Goal: Complete application form: Complete application form

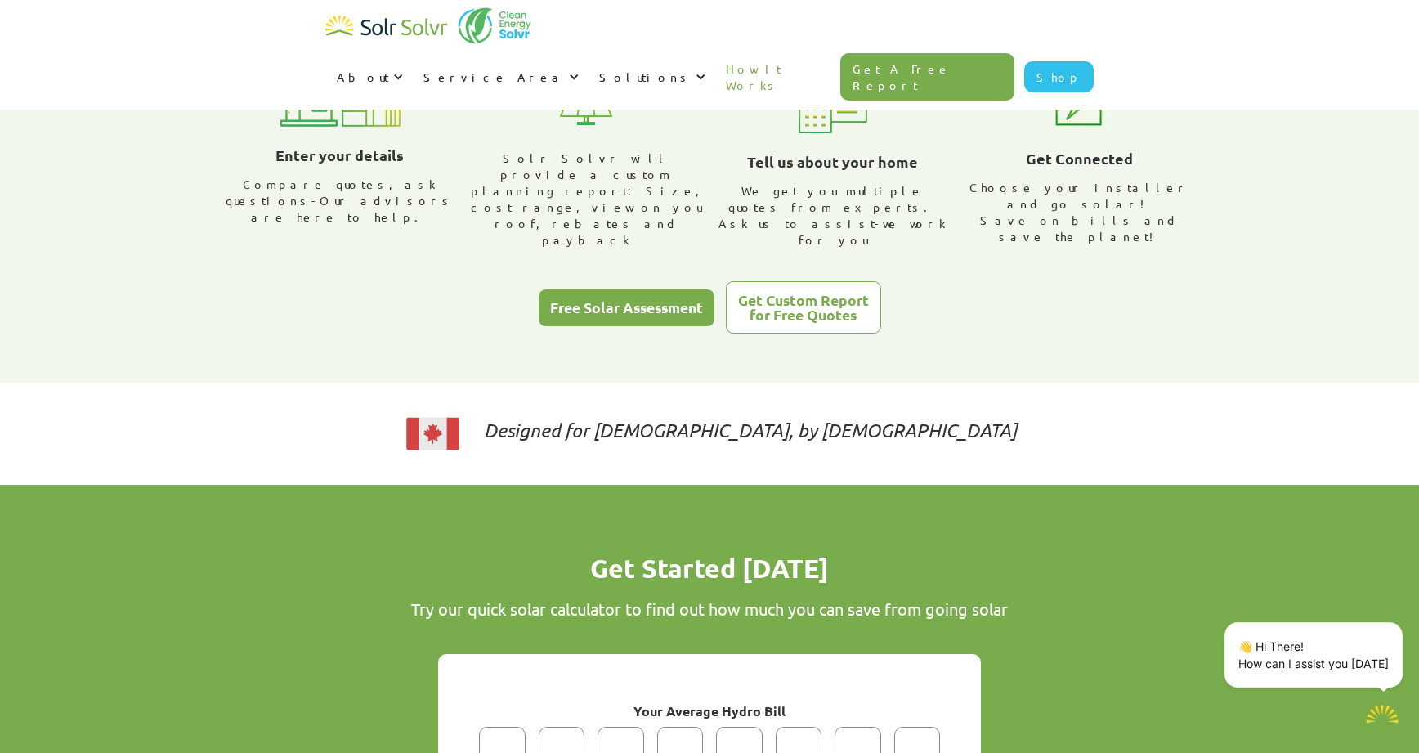
scroll to position [151, 0]
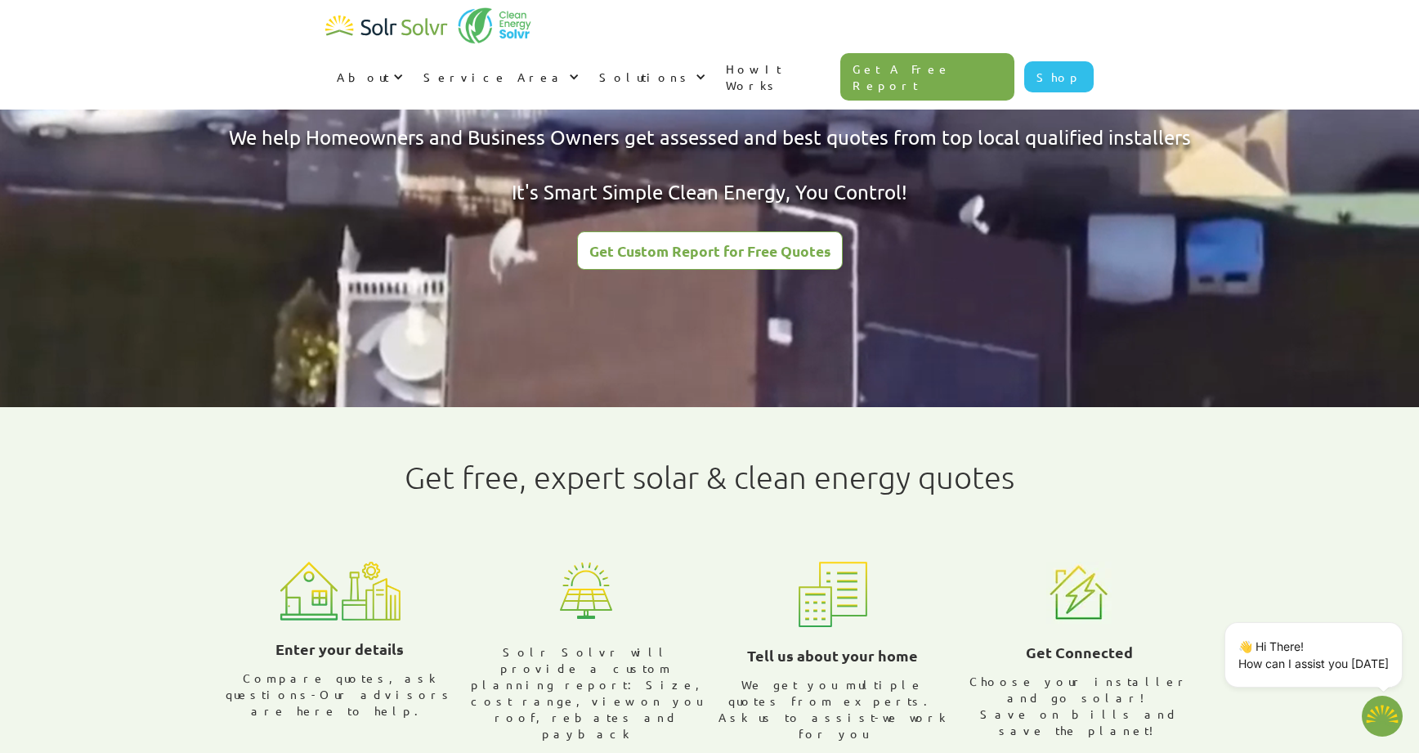
drag, startPoint x: 1384, startPoint y: 34, endPoint x: 1392, endPoint y: 20, distance: 15.4
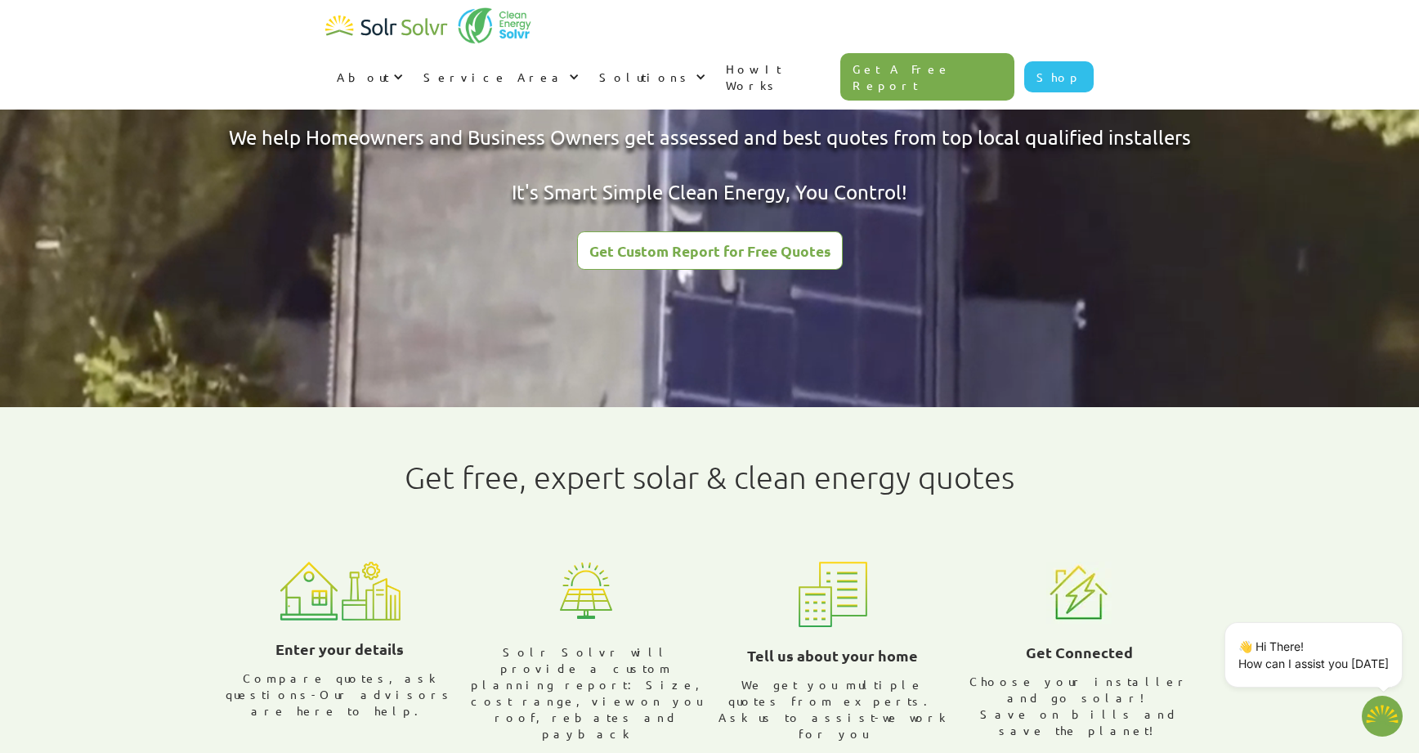
click at [1384, 33] on div "About About Solar About Clean Energy Solutions About Solr Solvr Meet the Team B…" at bounding box center [709, 55] width 1419 height 110
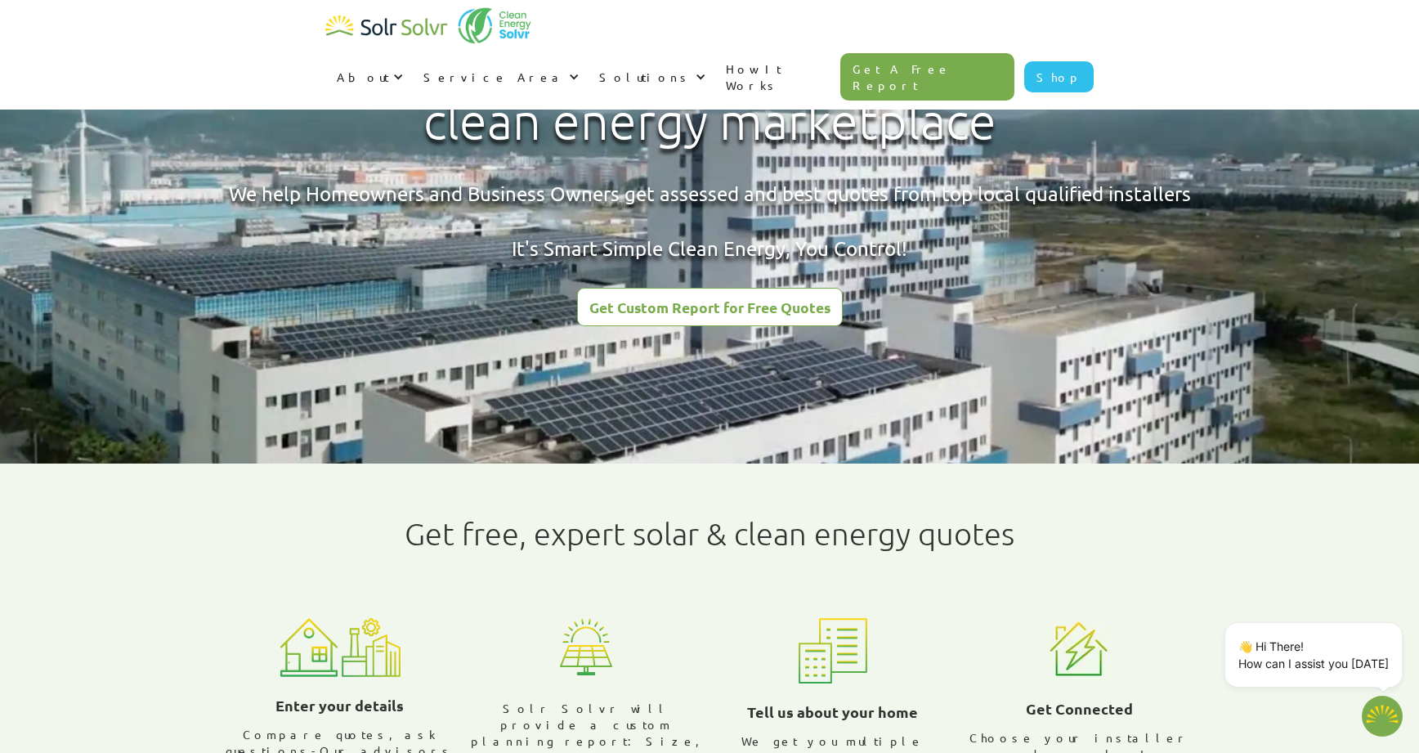
scroll to position [0, 0]
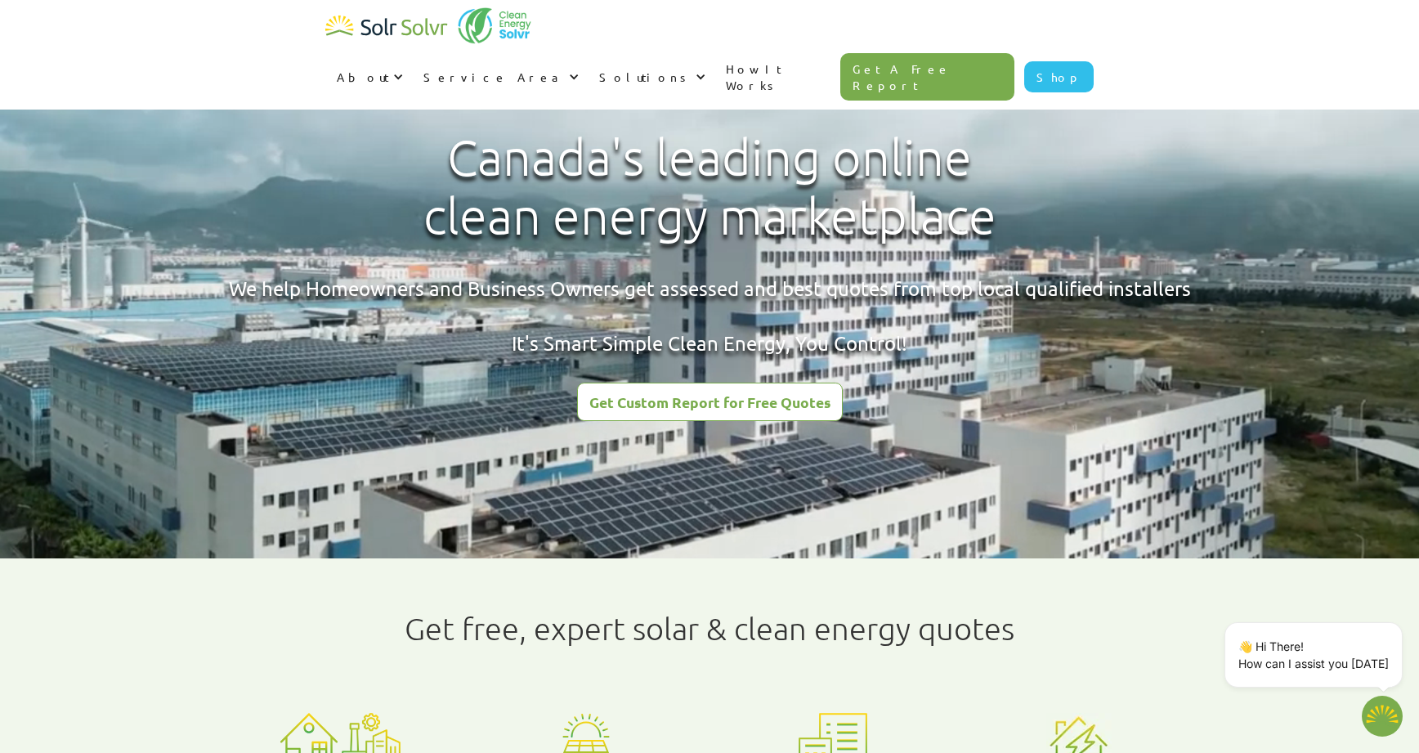
type textarea "x"
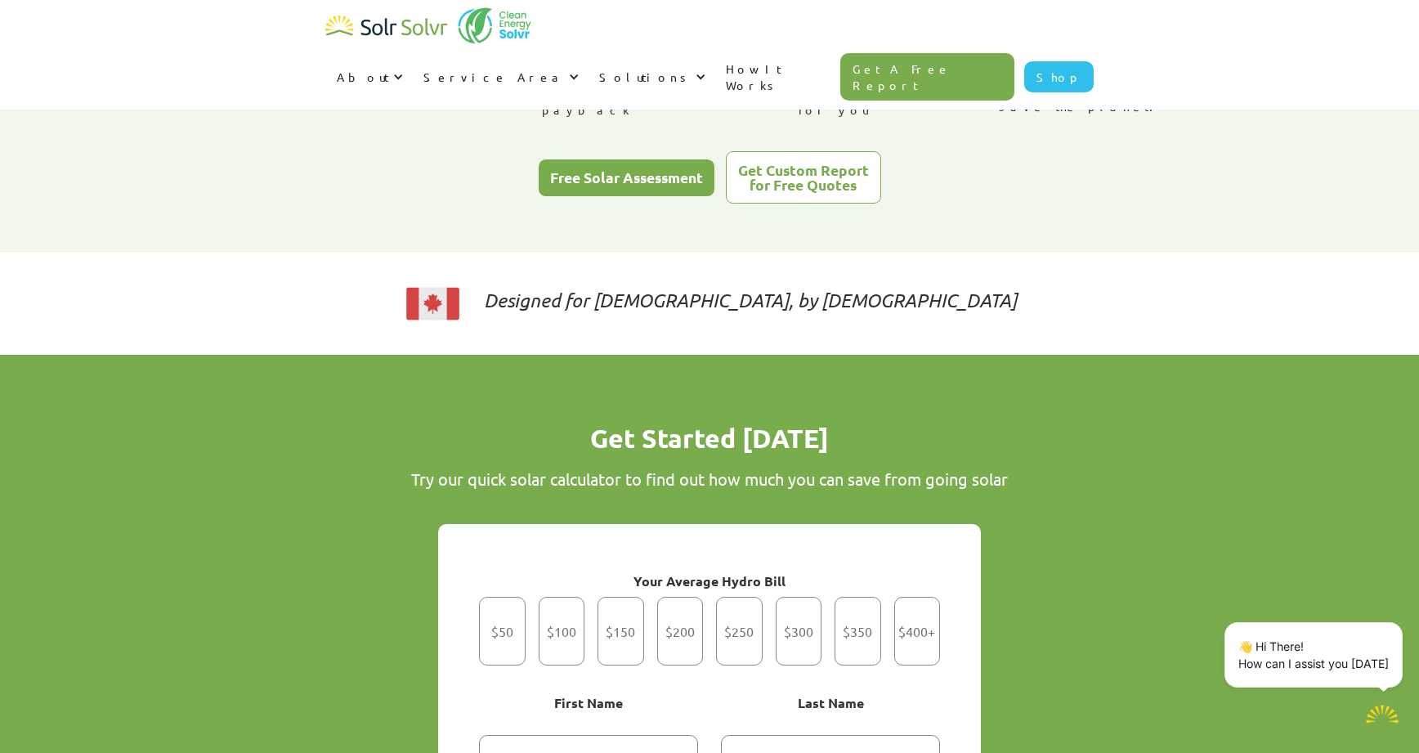
scroll to position [899, 0]
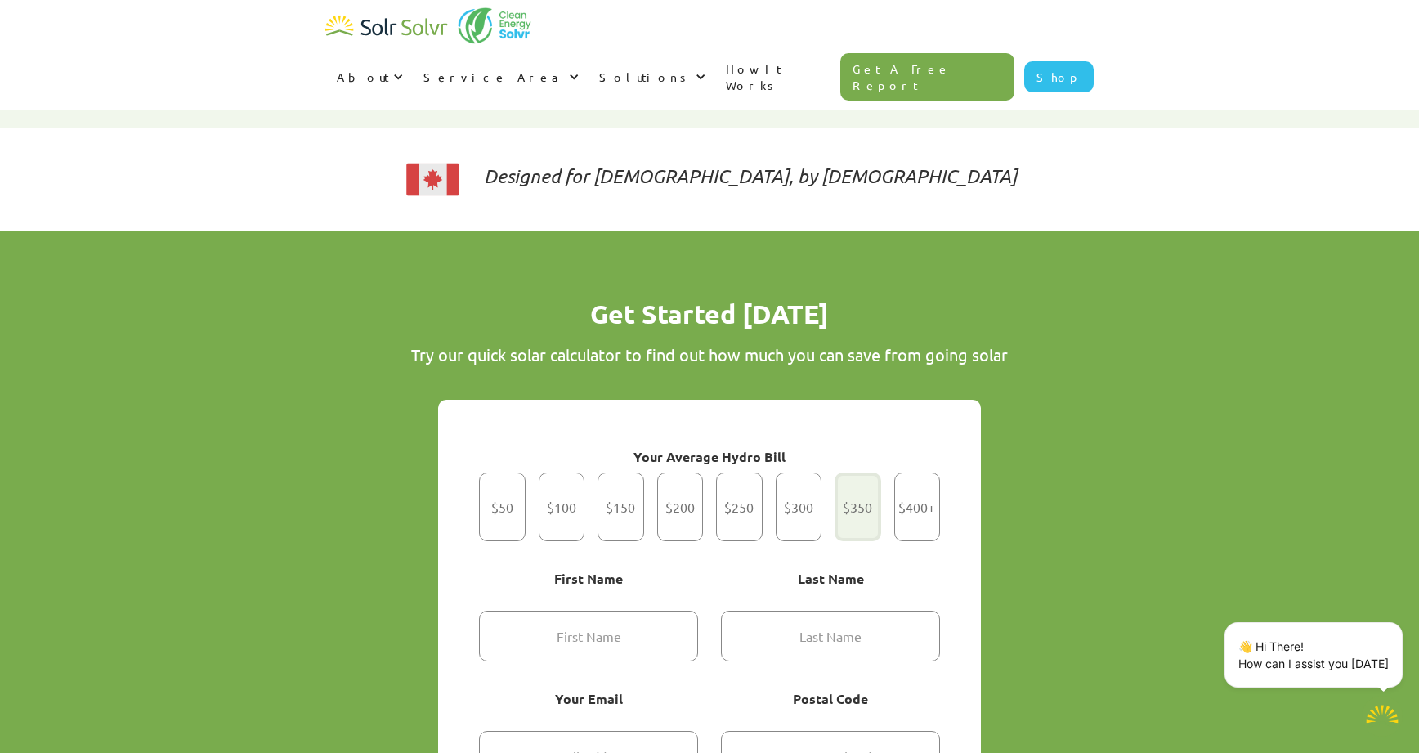
click at [841, 483] on div "Get Started" at bounding box center [858, 507] width 47 height 69
click at [853, 502] on input "$350" at bounding box center [858, 507] width 11 height 11
radio input "true"
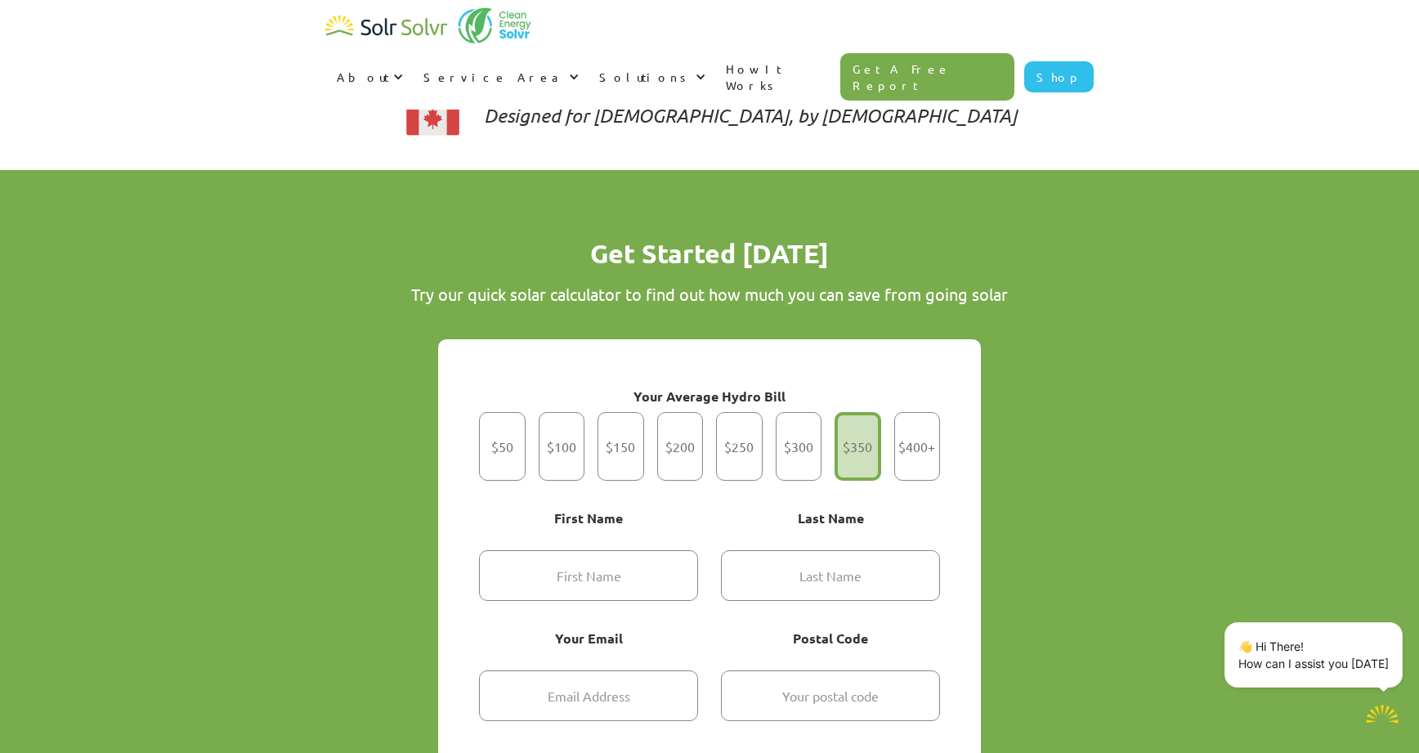
scroll to position [1063, 0]
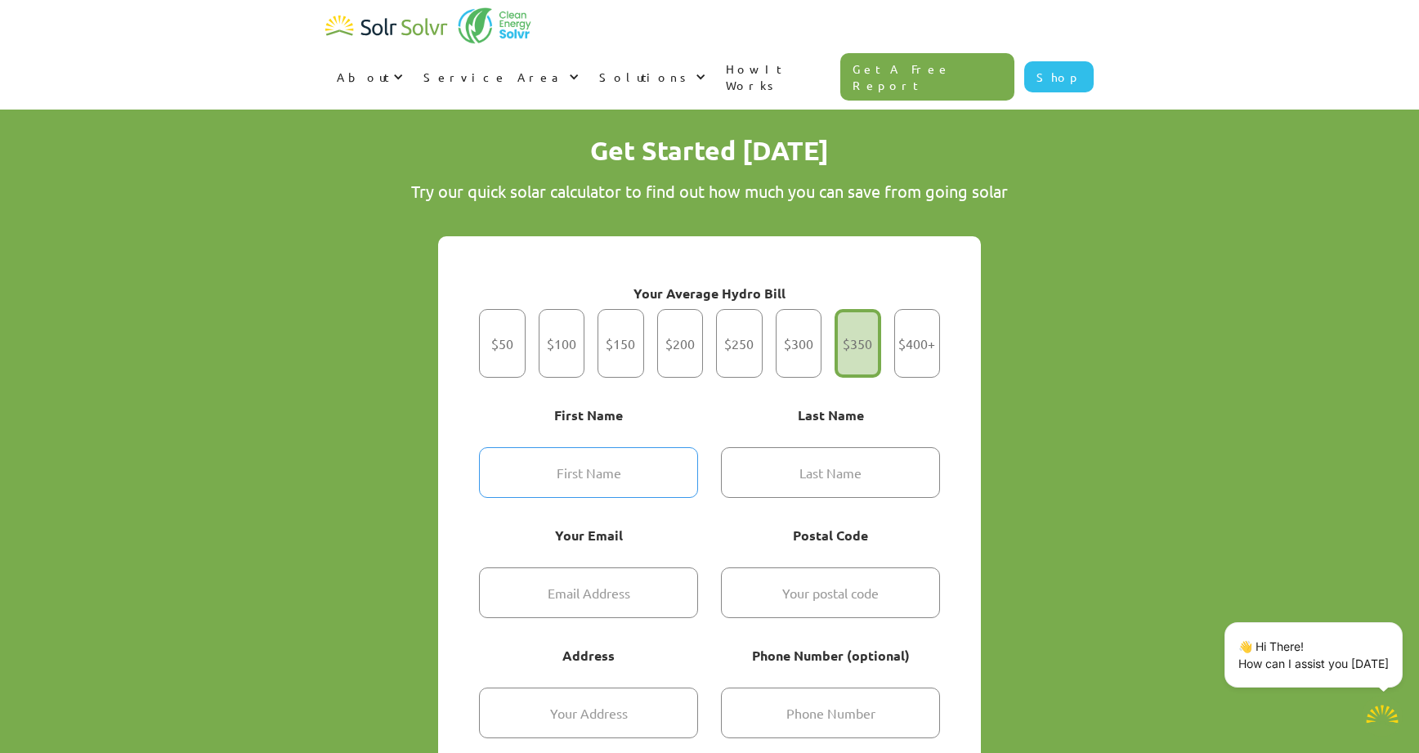
click at [592, 447] on input "Get Started" at bounding box center [588, 472] width 219 height 51
type input "[PERSON_NAME]"
type input "Iskov"
type input "[PERSON_NAME][EMAIL_ADDRESS][DOMAIN_NAME]"
type input "M2R 1Z3"
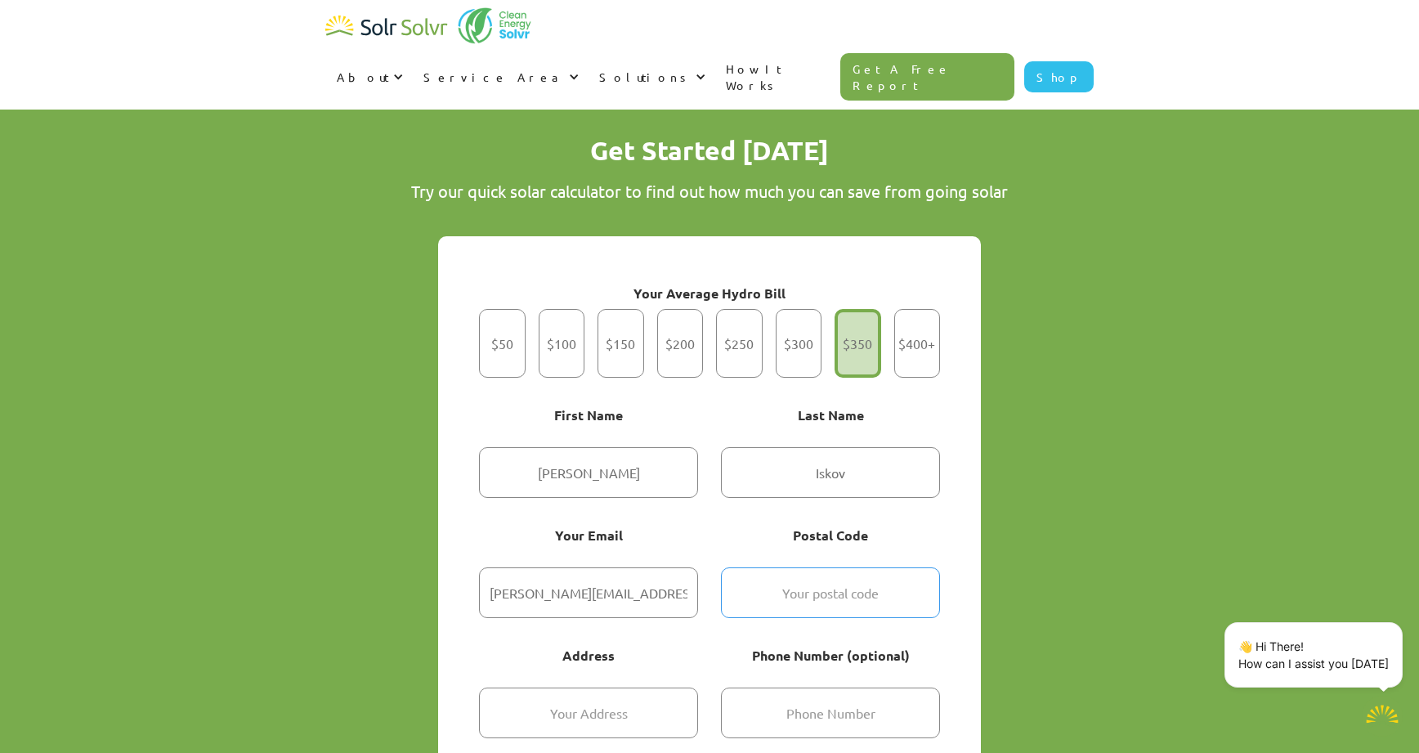
type input "[STREET_ADDRESS]"
type input "4162227105"
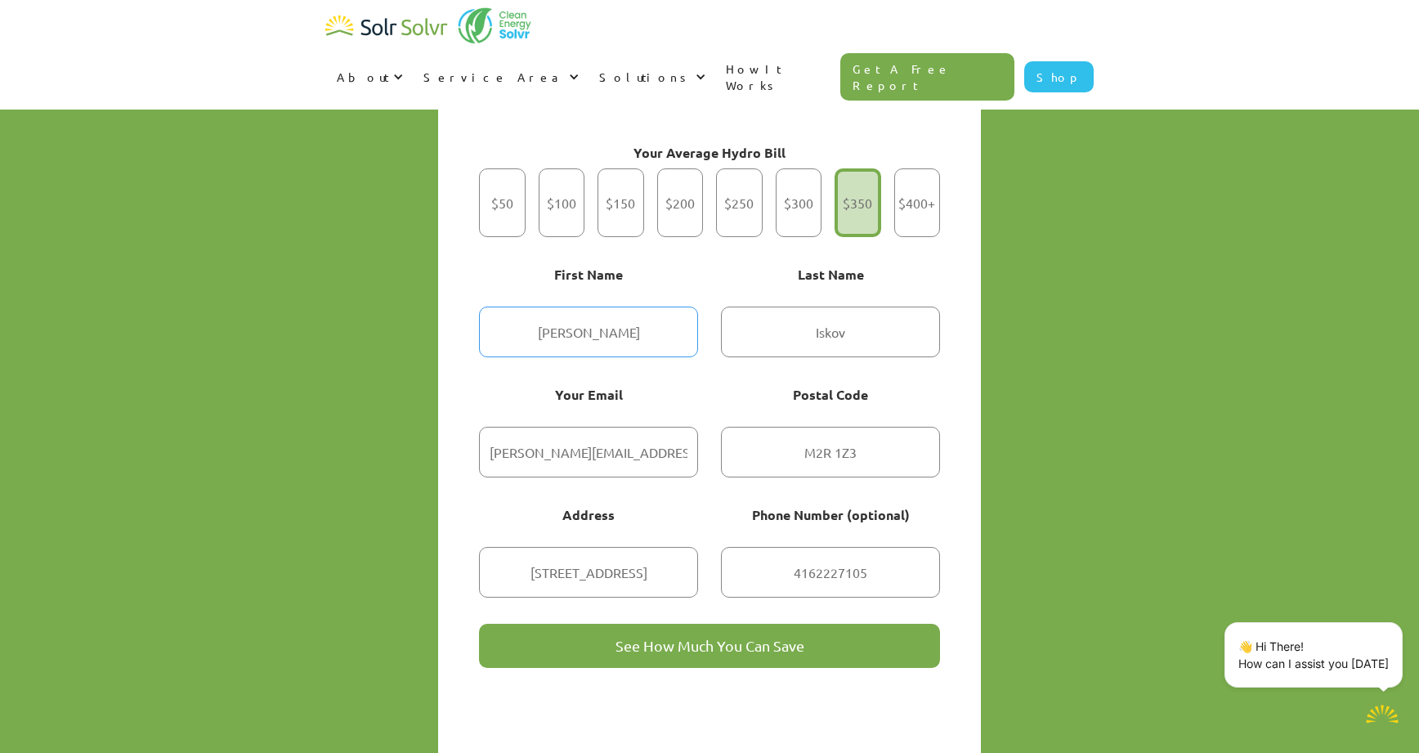
scroll to position [1226, 0]
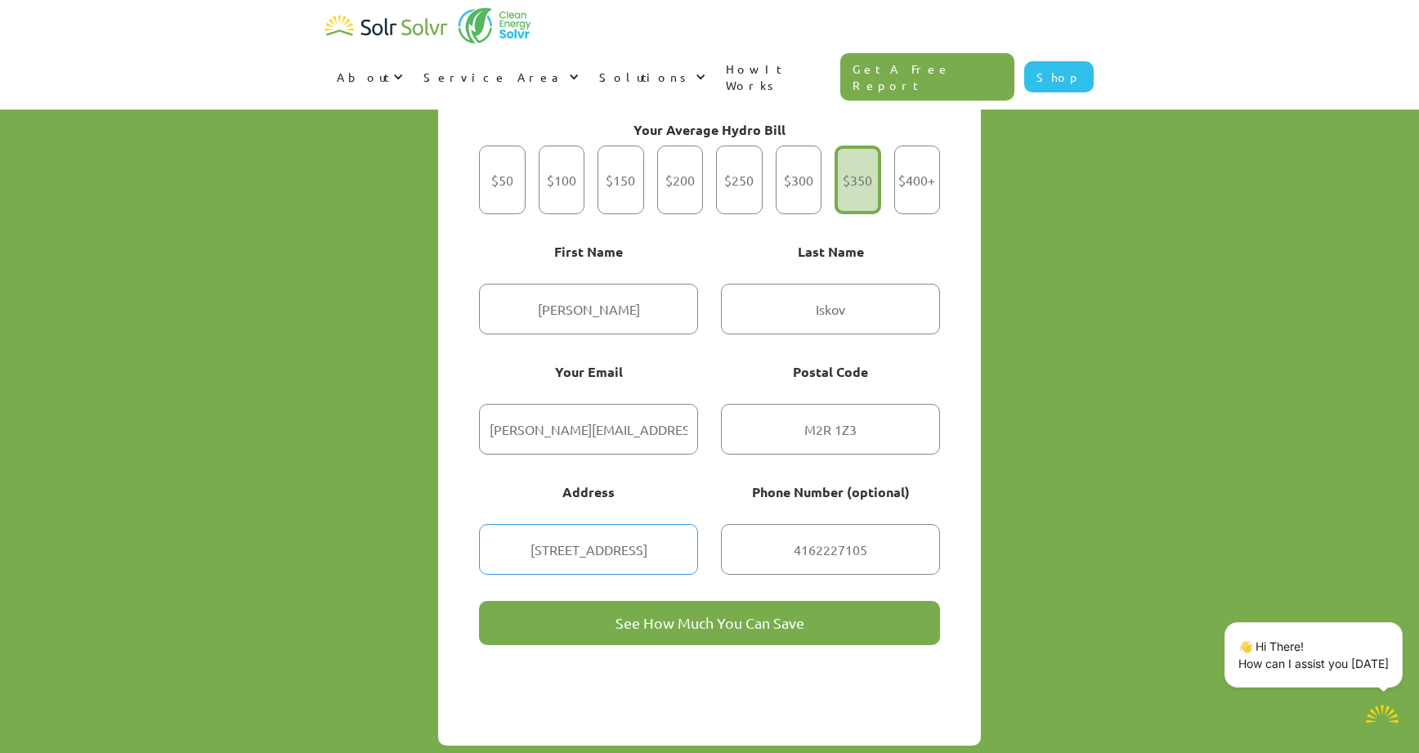
drag, startPoint x: 657, startPoint y: 513, endPoint x: 501, endPoint y: 498, distance: 156.9
click at [505, 524] on input "[STREET_ADDRESS]" at bounding box center [588, 549] width 219 height 51
type input "9699 Bathurst Street"
drag, startPoint x: 880, startPoint y: 508, endPoint x: 724, endPoint y: 490, distance: 157.3
click at [723, 524] on input "4162227105" at bounding box center [830, 549] width 219 height 51
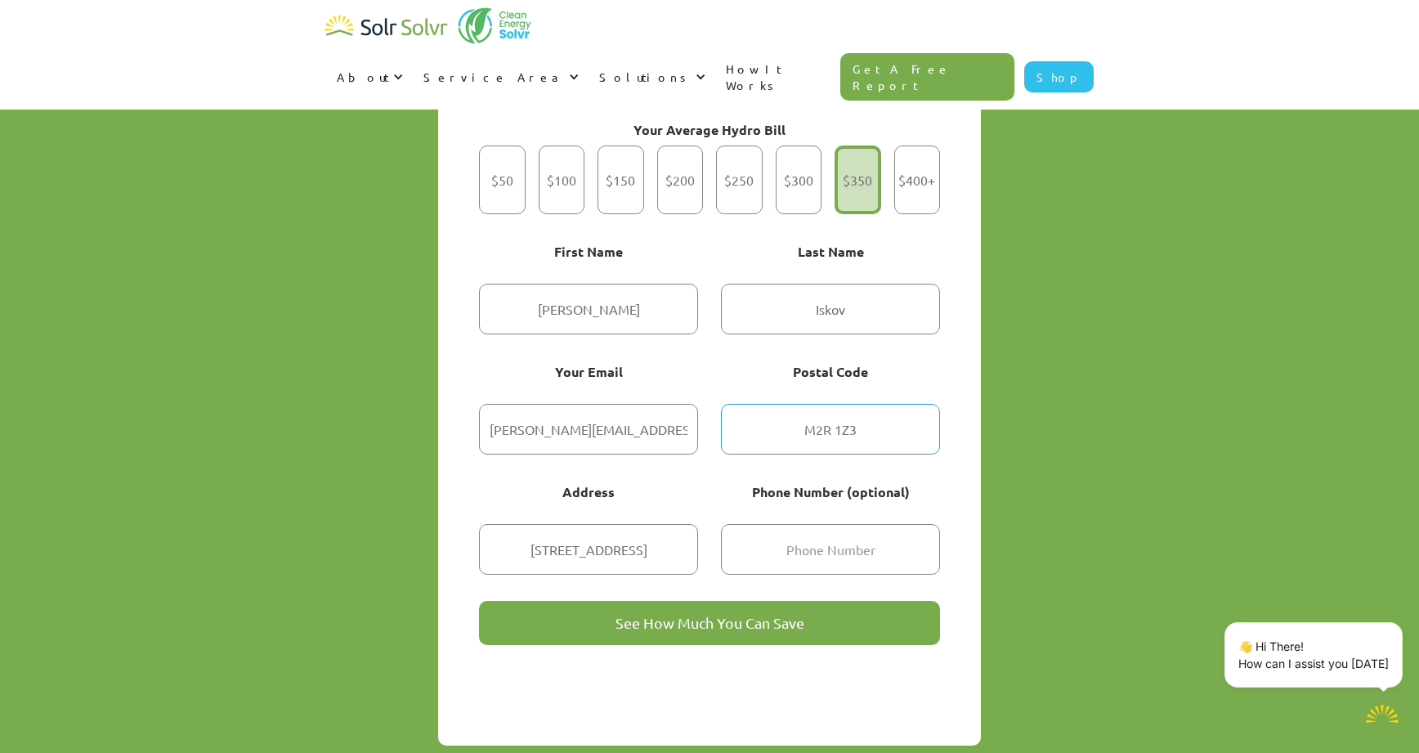
drag, startPoint x: 798, startPoint y: 404, endPoint x: 992, endPoint y: 393, distance: 194.0
click at [992, 393] on div "Get Started Today Try our quick solar calculator to find out how much you can s…" at bounding box center [709, 349] width 768 height 793
type input "L4C 3X4"
click at [697, 601] on input "See How Much You Can Save" at bounding box center [709, 623] width 461 height 44
type input "Please wait..."
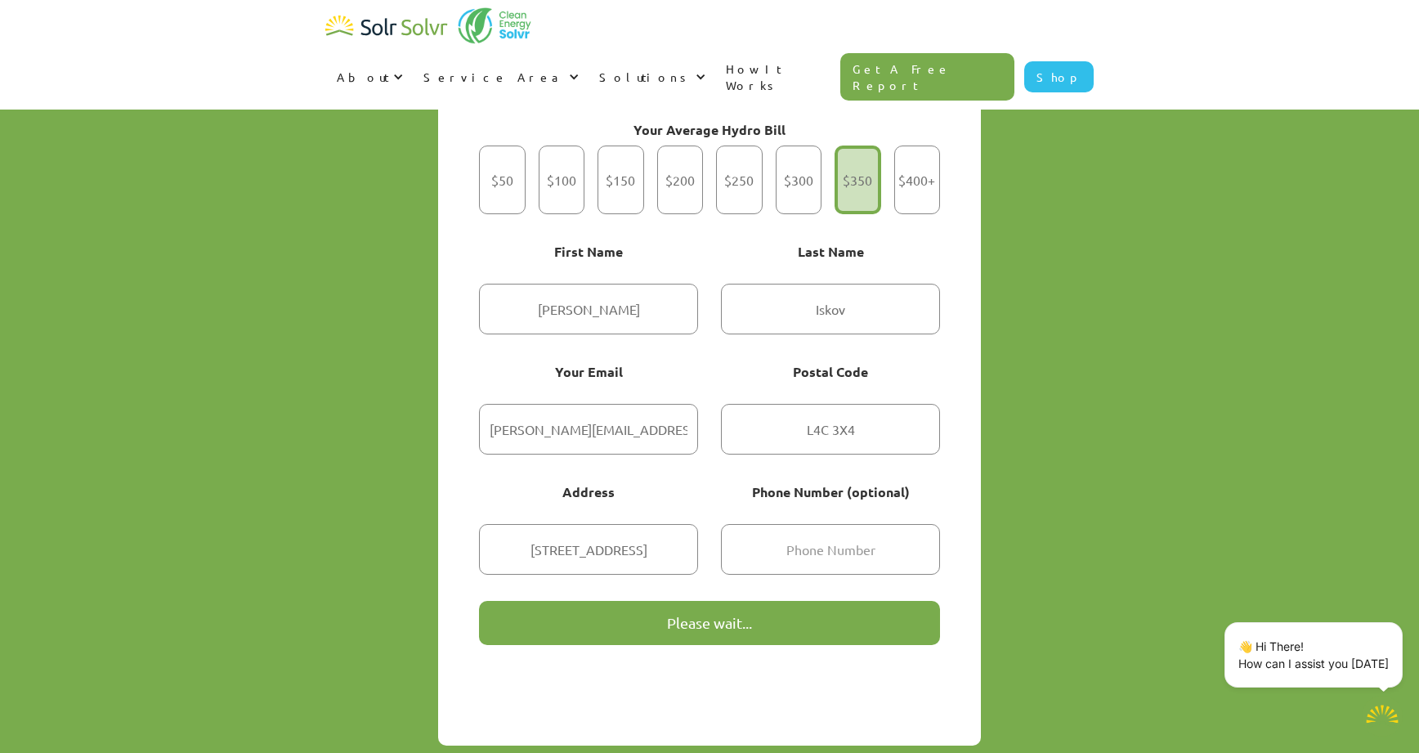
type textarea "x"
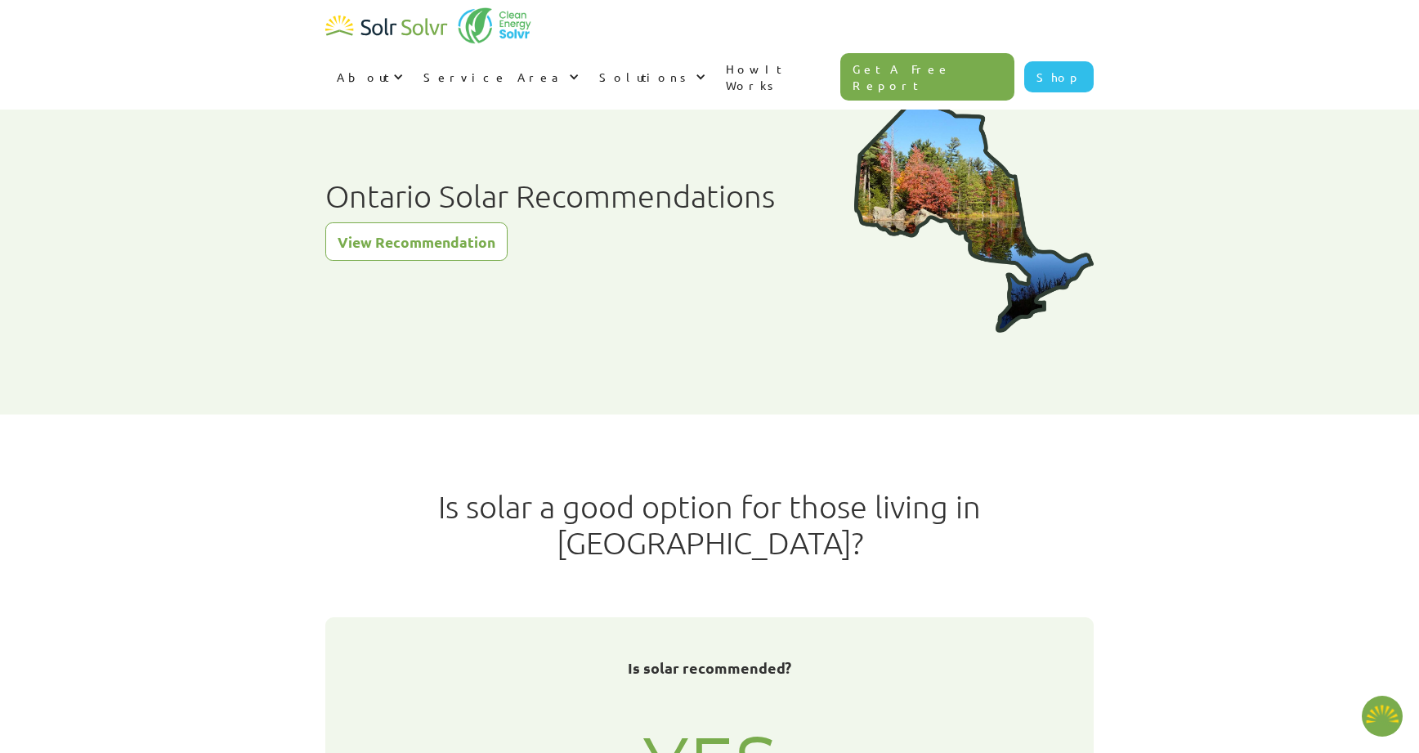
radio input "true"
type textarea "x"
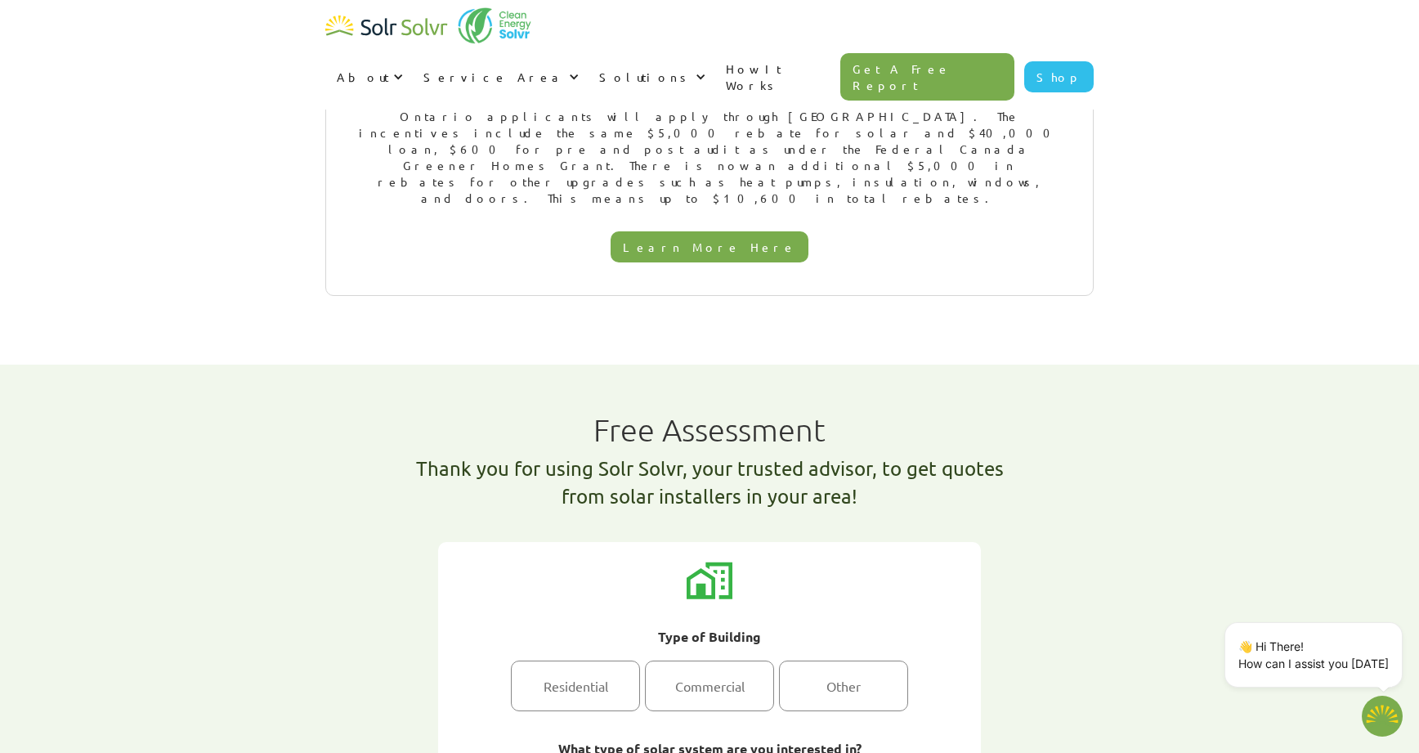
scroll to position [2207, 0]
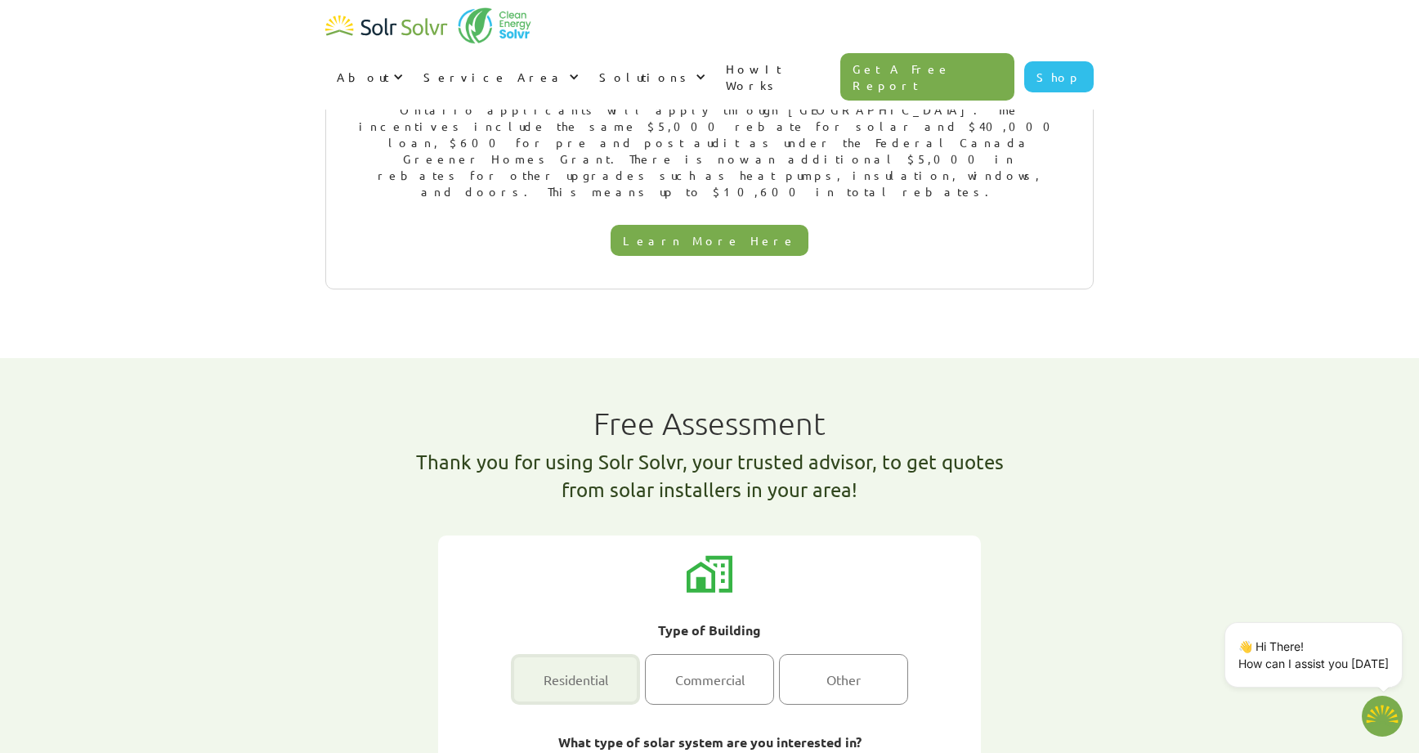
click at [571, 654] on div "1 of 2" at bounding box center [575, 679] width 129 height 51
click at [571, 674] on input "Residential" at bounding box center [576, 679] width 11 height 11
radio input "true"
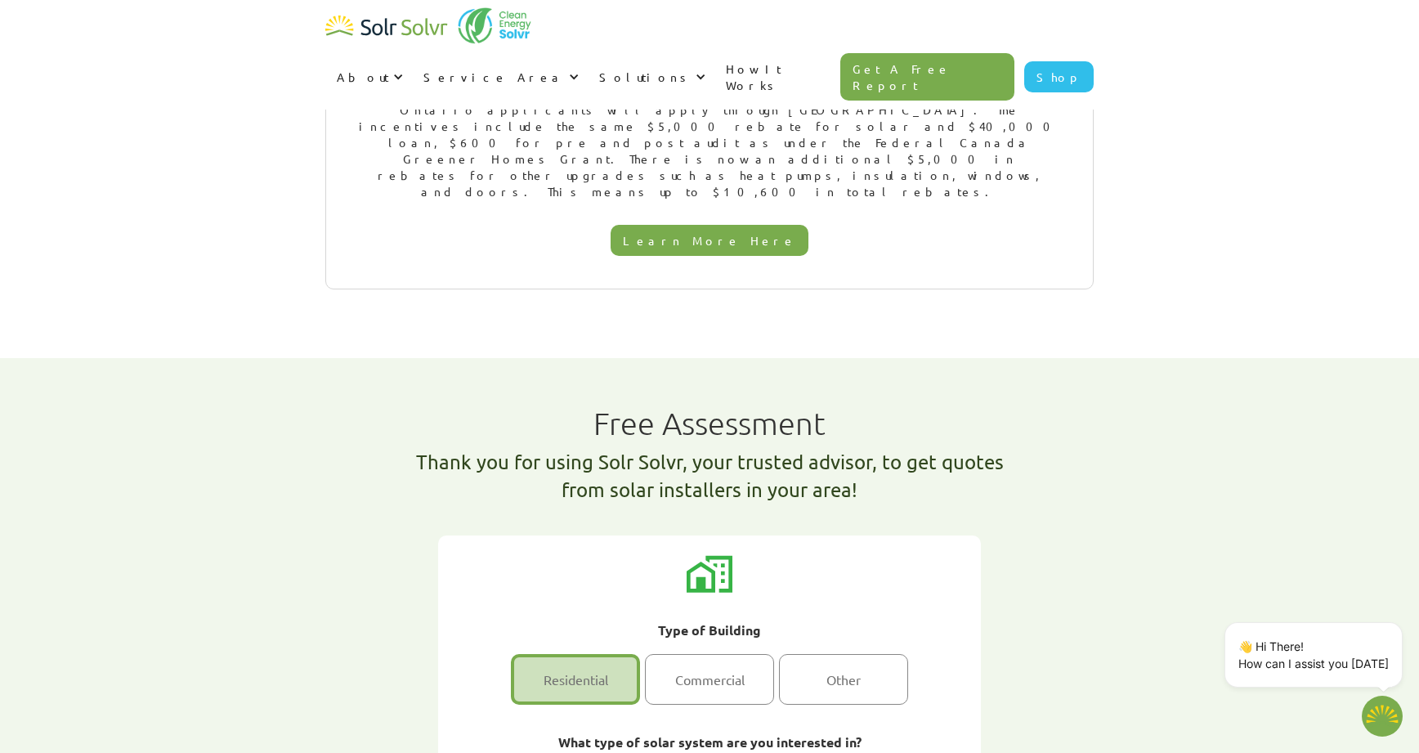
radio input "true"
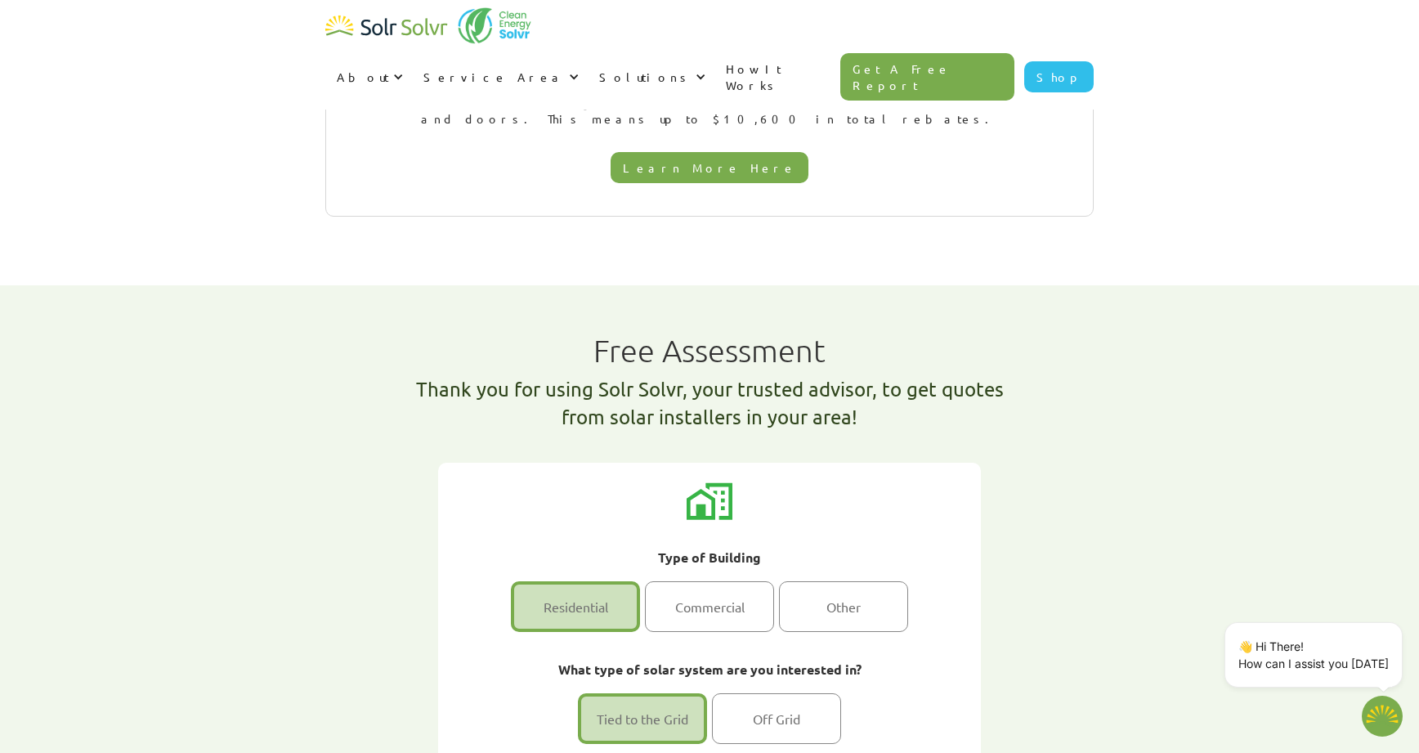
scroll to position [2412, 0]
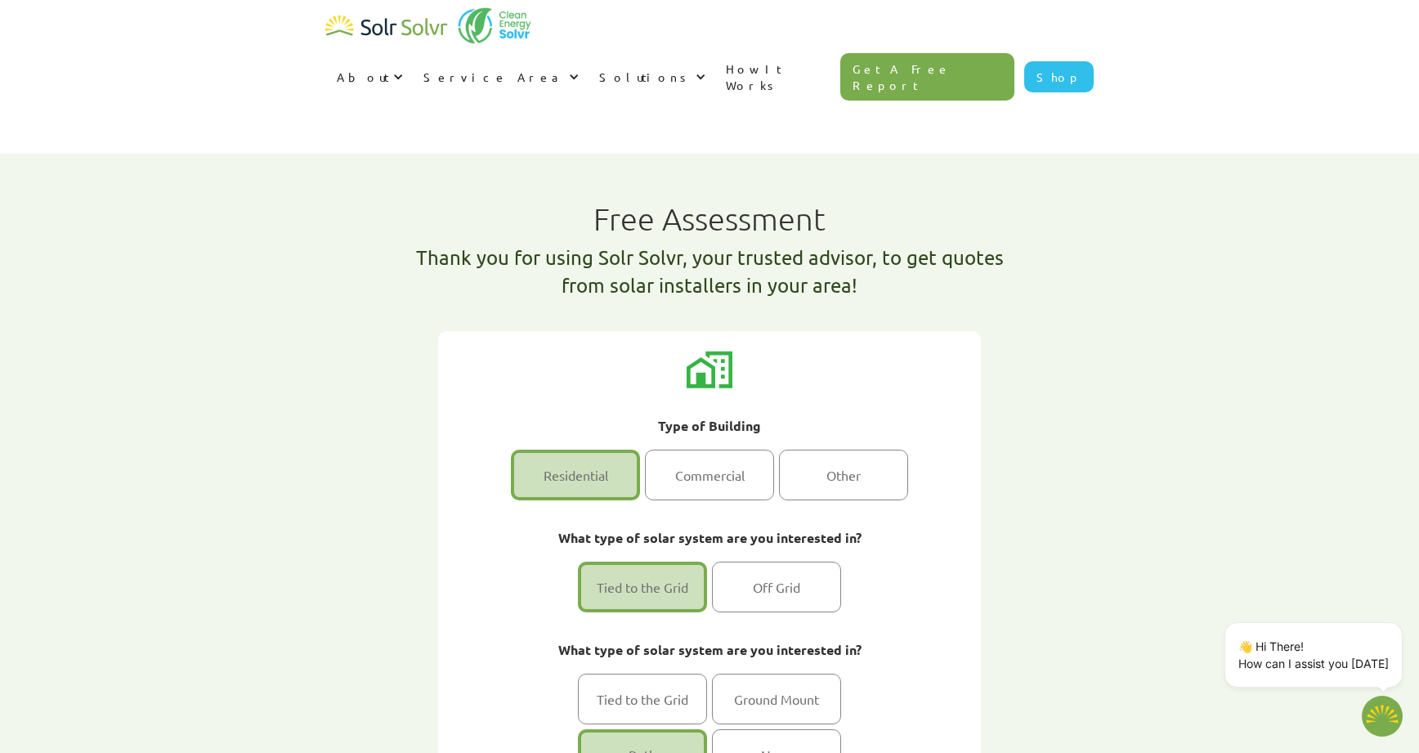
type input "[PERSON_NAME]"
type input "Iskov"
type input "[PERSON_NAME][EMAIL_ADDRESS][DOMAIN_NAME]"
type input "4162227105"
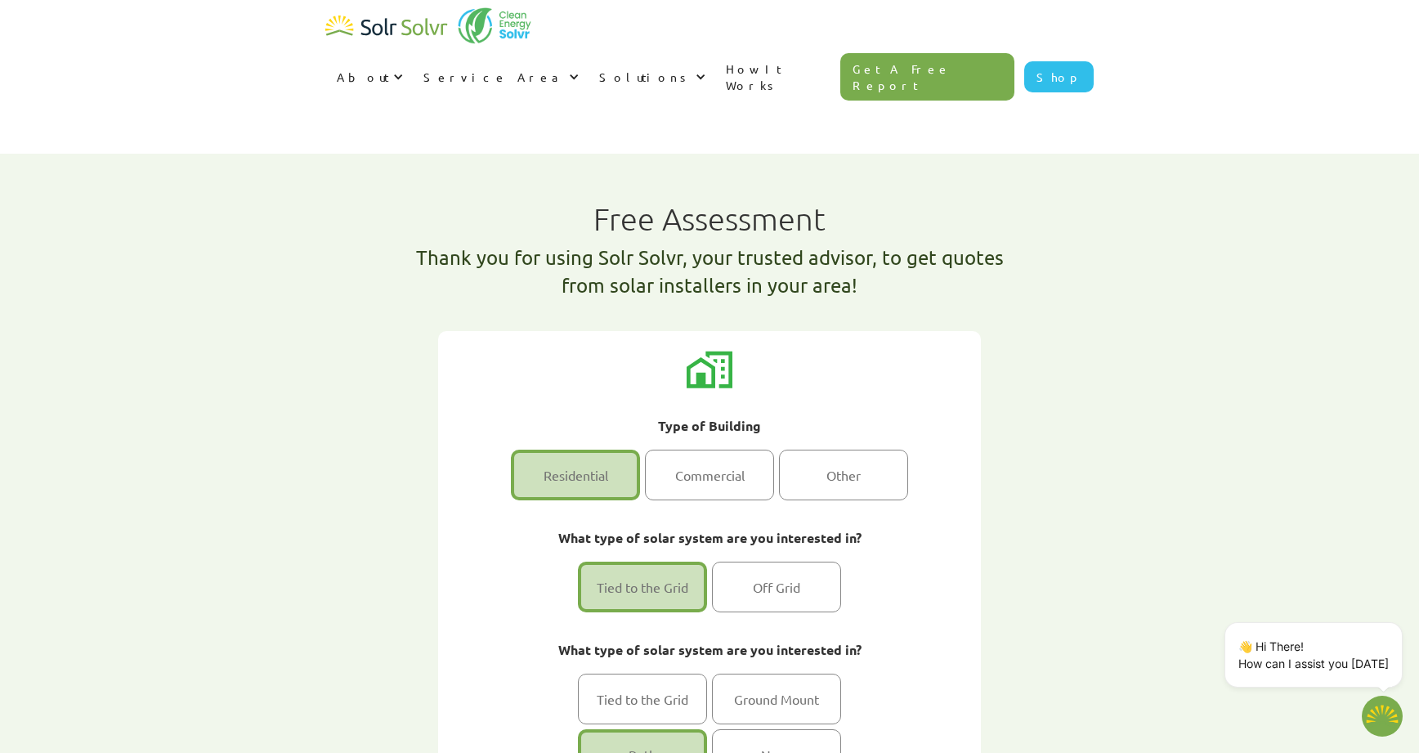
type input "[STREET_ADDRESS]"
type input "M2R 1Z3"
select select "[GEOGRAPHIC_DATA]"
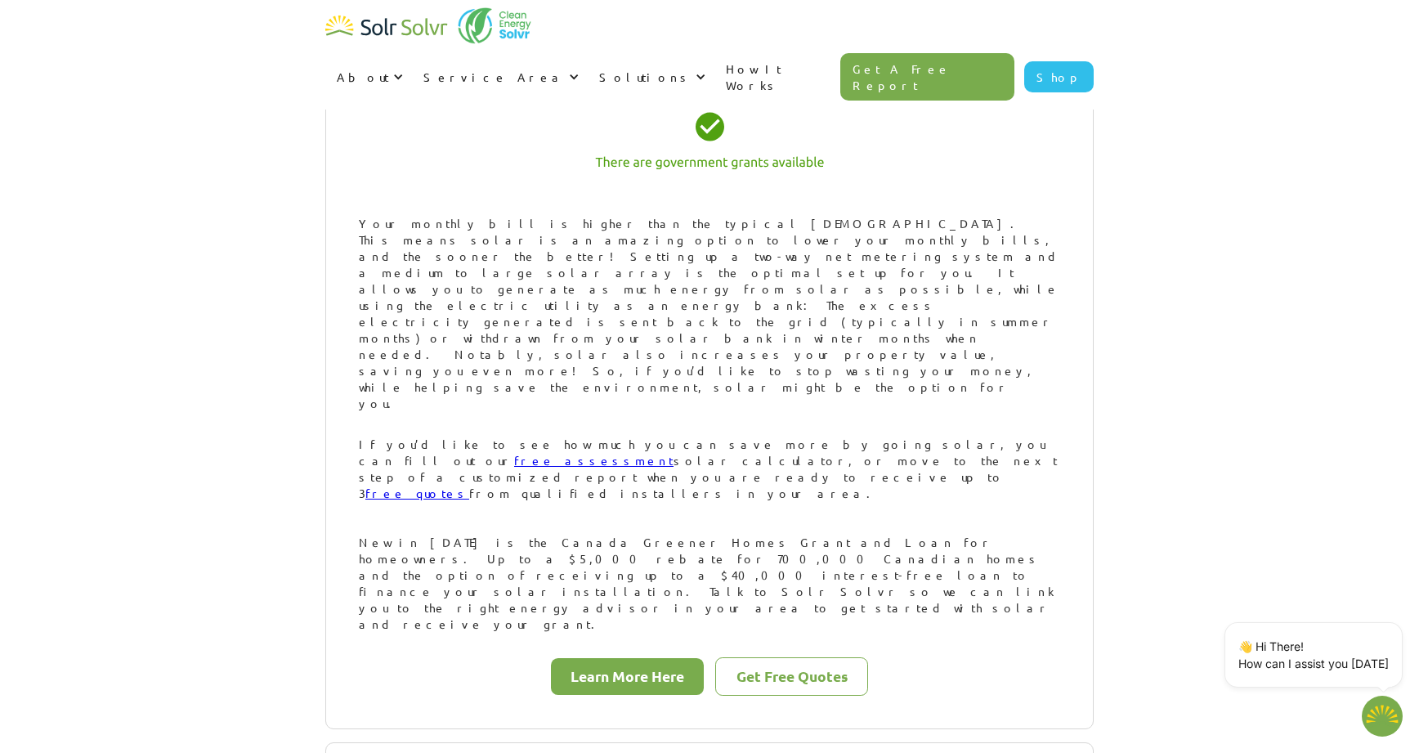
scroll to position [777, 0]
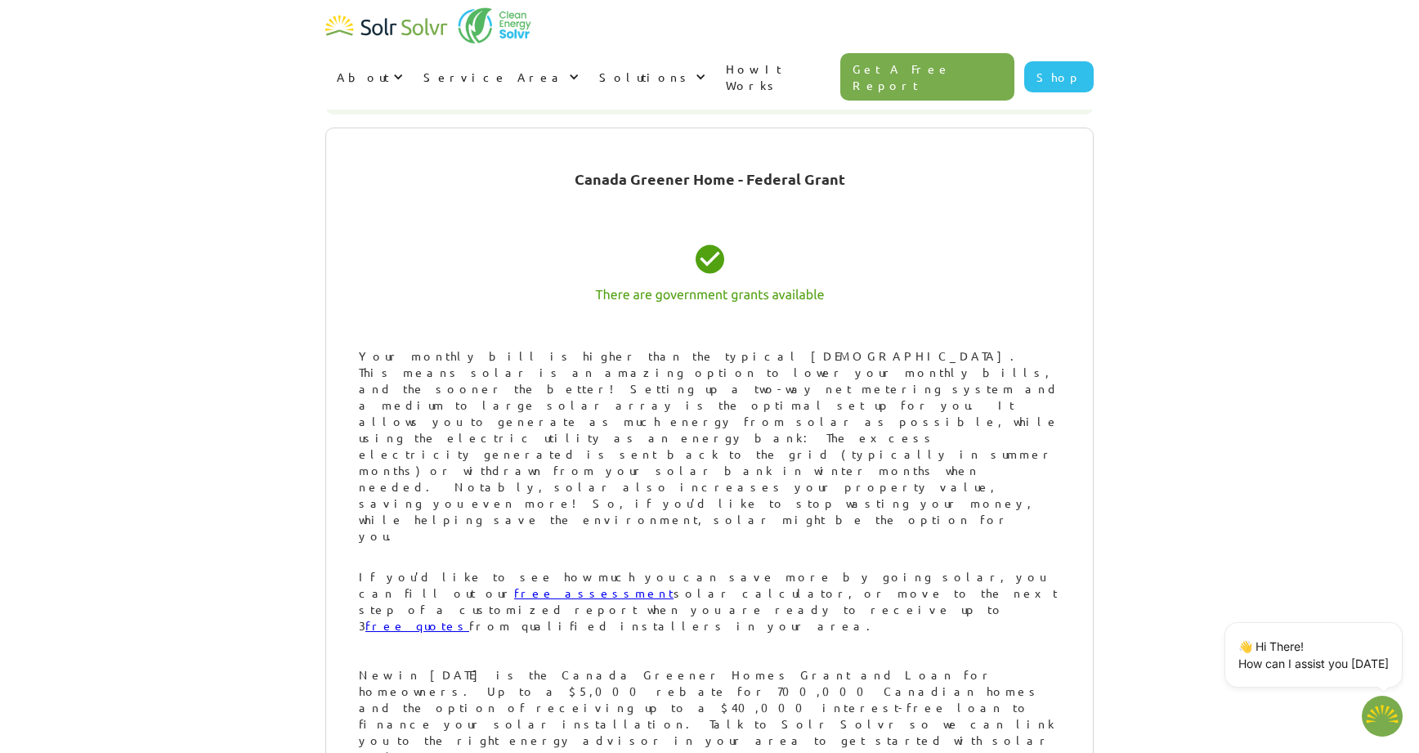
type input "[PHONE_NUMBER]"
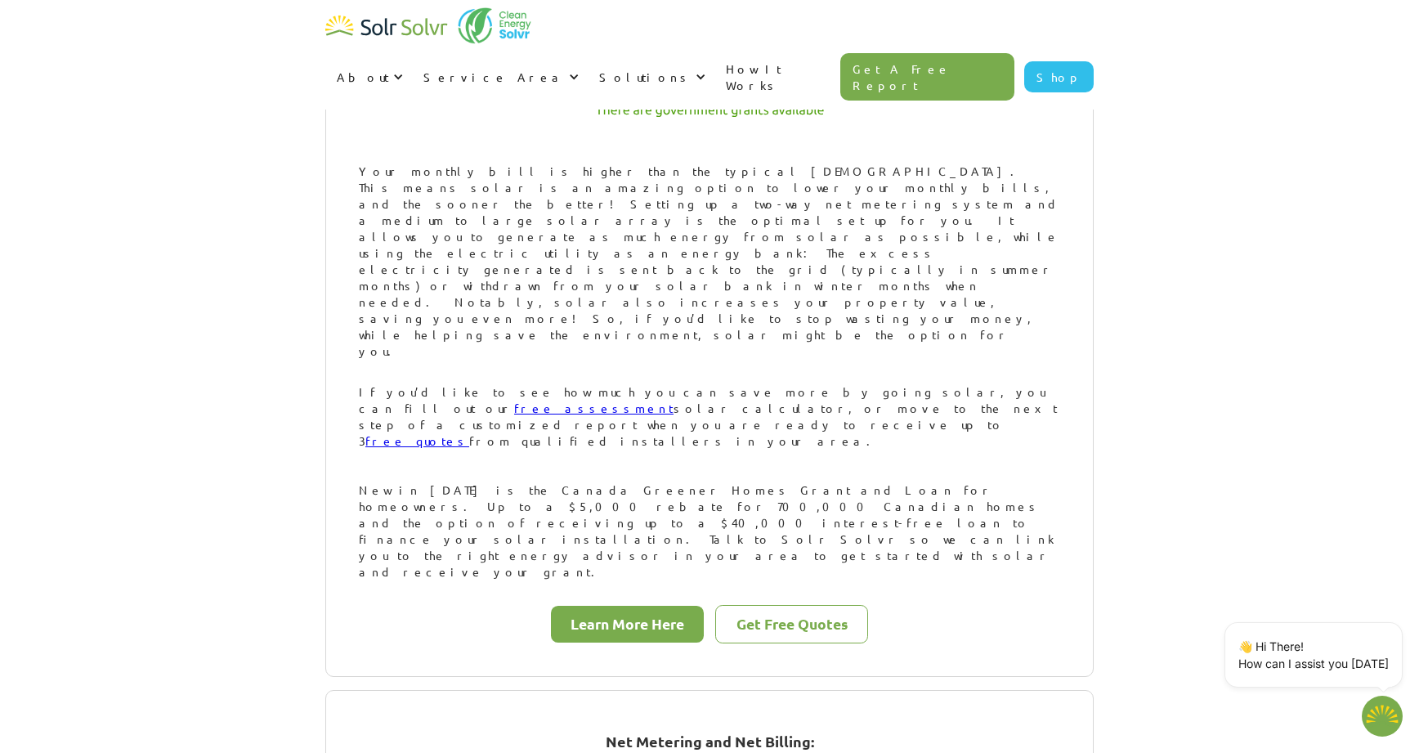
scroll to position [1104, 0]
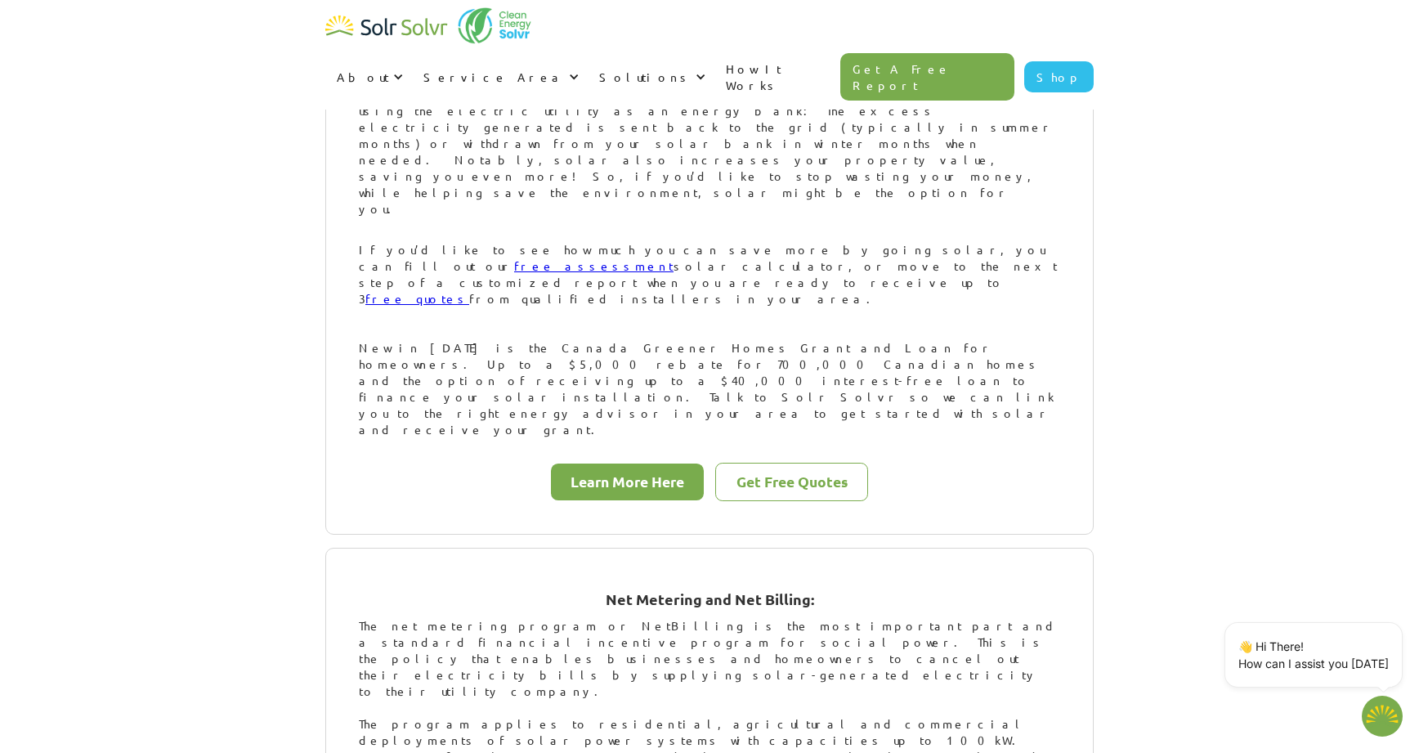
drag, startPoint x: 360, startPoint y: 589, endPoint x: 874, endPoint y: 593, distance: 514.2
type textarea "x"
